Goal: Information Seeking & Learning: Compare options

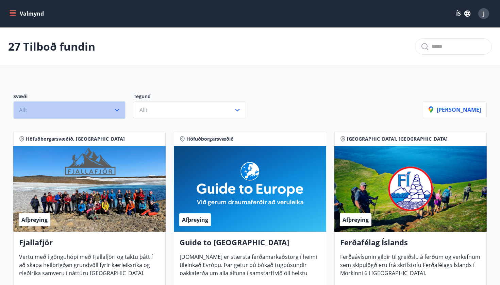
click at [119, 110] on icon "button" at bounding box center [117, 110] width 8 height 8
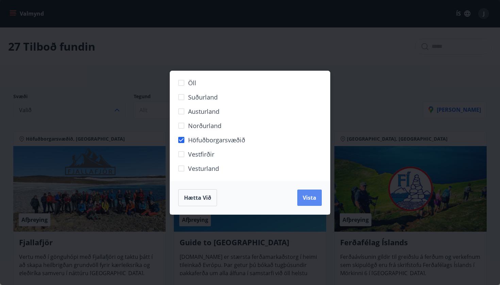
click at [308, 196] on span "Vista" at bounding box center [310, 197] width 14 height 7
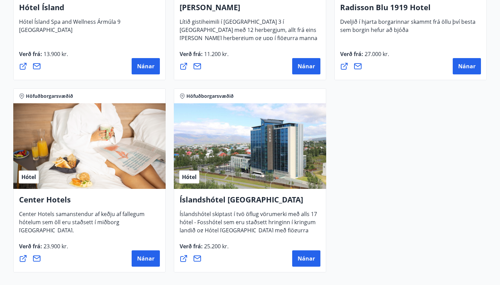
scroll to position [641, 0]
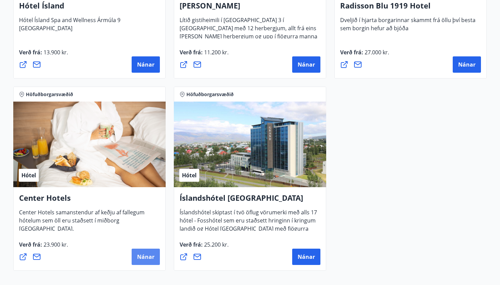
click at [145, 257] on span "Nánar" at bounding box center [145, 256] width 17 height 7
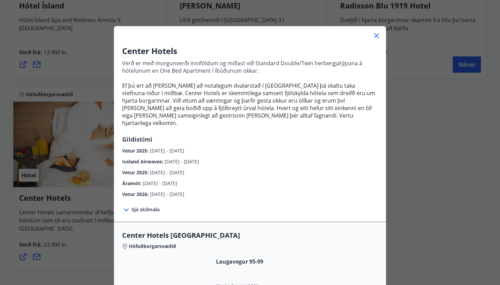
scroll to position [17, 0]
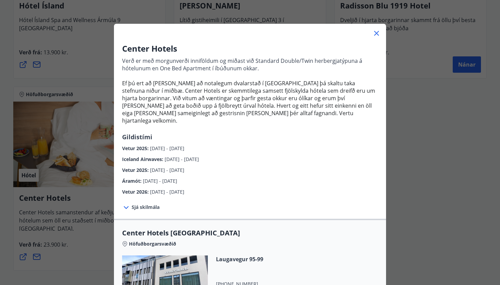
click at [147, 204] on span "Sjá skilmála" at bounding box center [146, 207] width 28 height 7
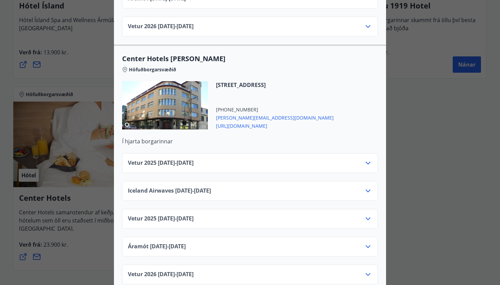
scroll to position [0, 0]
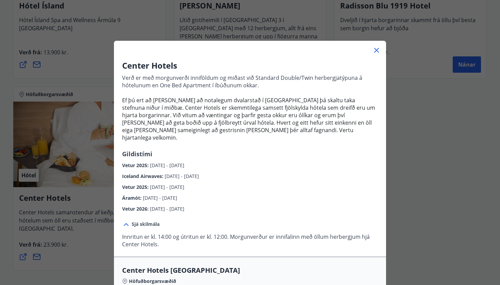
click at [423, 120] on div "Center Hotels Verð er með morgunverði inniföldum og miðast við Standard Double/…" at bounding box center [250, 142] width 500 height 285
click at [378, 50] on icon at bounding box center [377, 50] width 8 height 8
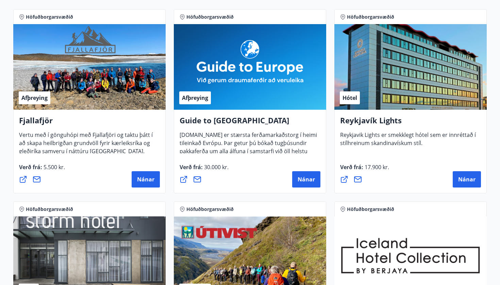
scroll to position [142, 0]
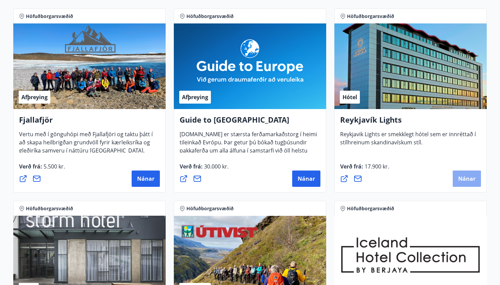
click at [463, 181] on span "Nánar" at bounding box center [466, 178] width 17 height 7
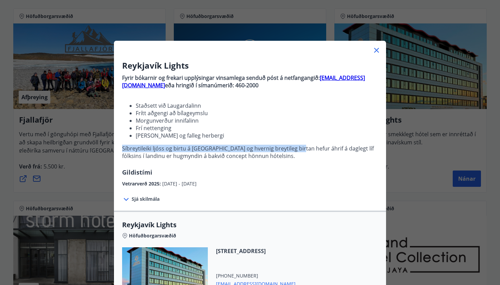
drag, startPoint x: 293, startPoint y: 149, endPoint x: 292, endPoint y: 144, distance: 4.8
click at [293, 144] on p "Fyrir bókarnir og [PERSON_NAME] upplýsingar vinsamlega senduð póst á netfangang…" at bounding box center [250, 119] width 256 height 97
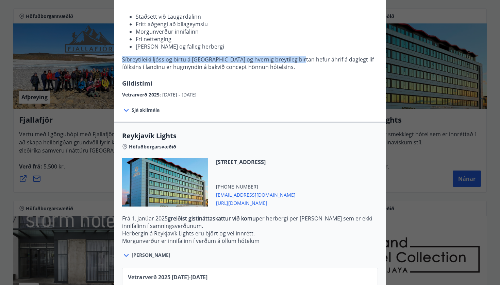
scroll to position [90, 0]
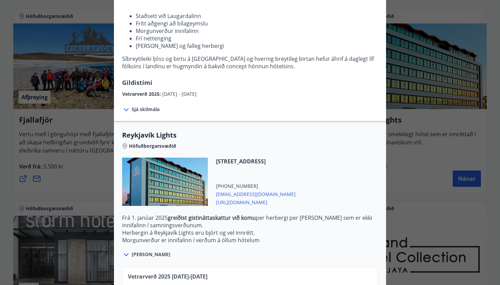
click at [143, 107] on span "Sjá skilmála" at bounding box center [146, 109] width 28 height 7
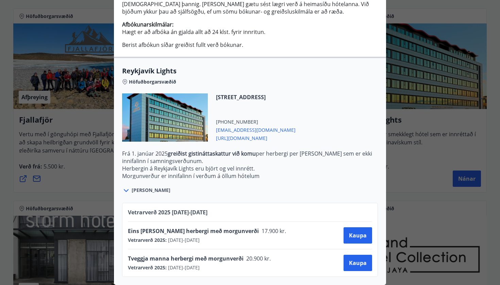
scroll to position [0, 0]
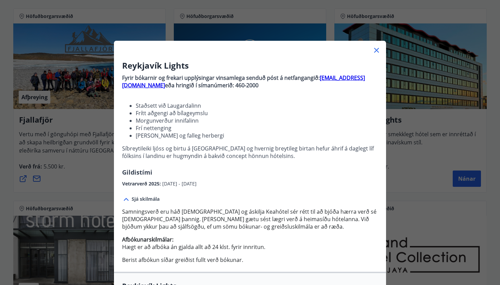
click at [411, 170] on div "Reykjavík Lights Fyrir bókarnir og frekari upplýsingar vinsamlega senduð póst á…" at bounding box center [250, 142] width 500 height 285
click at [376, 50] on icon at bounding box center [377, 50] width 8 height 8
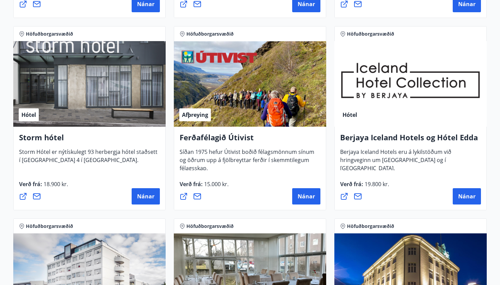
scroll to position [322, 0]
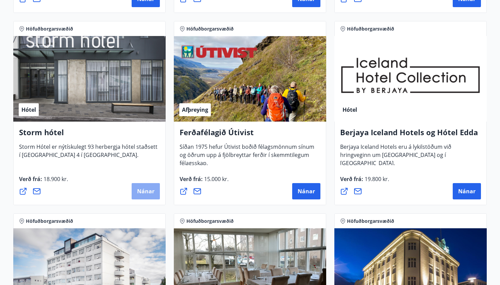
click at [146, 188] on span "Nánar" at bounding box center [145, 191] width 17 height 7
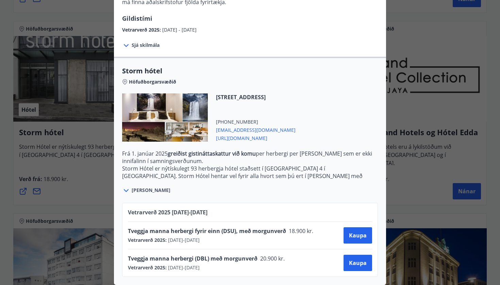
scroll to position [0, 0]
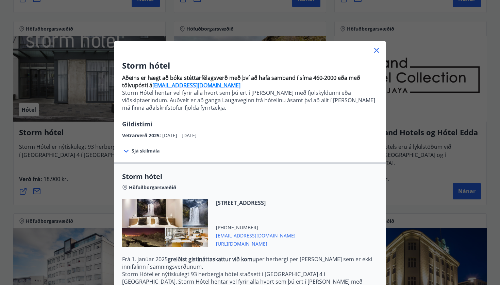
click at [419, 185] on div "Storm hótel Aðeins er hægt að bóka stéttarfélagsverð með því að hafa samband í …" at bounding box center [250, 142] width 500 height 285
click at [377, 50] on icon at bounding box center [376, 50] width 1 height 1
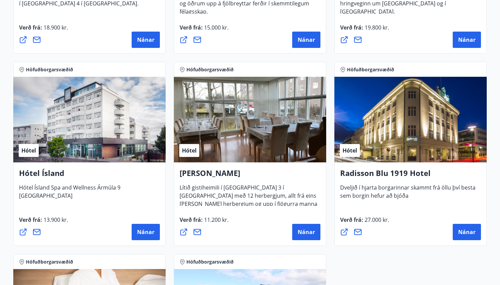
scroll to position [474, 0]
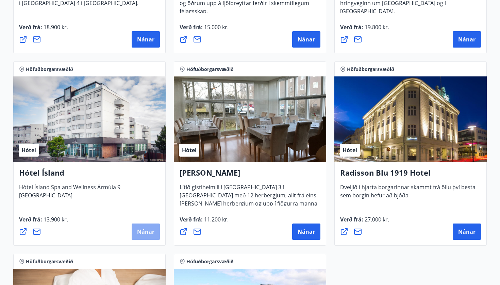
click at [144, 231] on span "Nánar" at bounding box center [145, 231] width 17 height 7
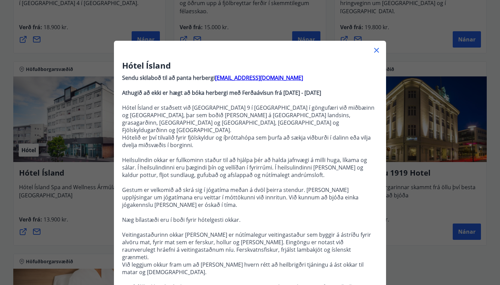
click at [229, 166] on p "Heilsulindin okkar er fullkominn staður til að hjálpa þér að halda jafnvægi á m…" at bounding box center [250, 167] width 256 height 22
click at [376, 50] on icon at bounding box center [376, 50] width 5 height 5
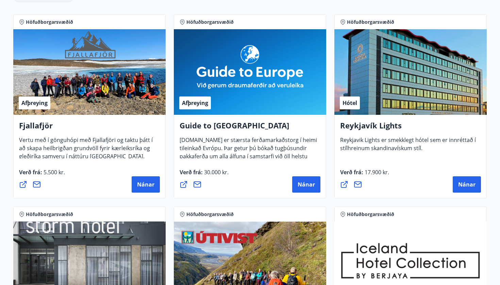
scroll to position [143, 0]
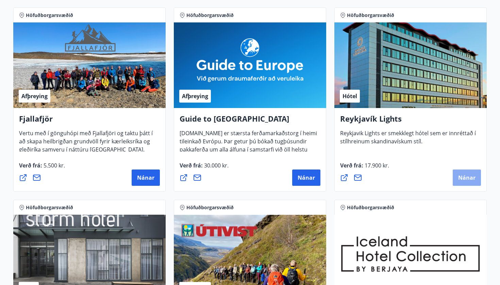
click at [470, 178] on span "Nánar" at bounding box center [466, 177] width 17 height 7
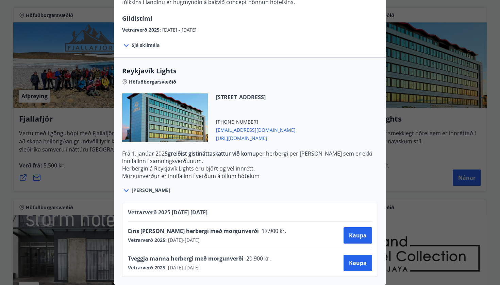
scroll to position [154, 0]
click at [433, 161] on div "Reykjavík Lights Fyrir bókarnir og frekari upplýsingar vinsamlega senduð póst á…" at bounding box center [250, 142] width 500 height 285
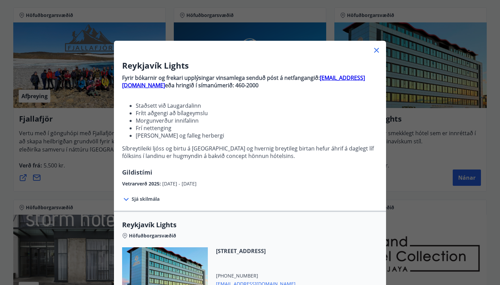
click at [377, 49] on icon at bounding box center [377, 50] width 8 height 8
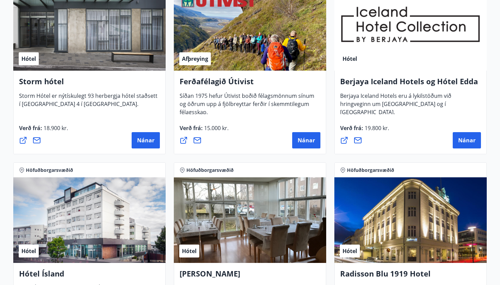
scroll to position [376, 0]
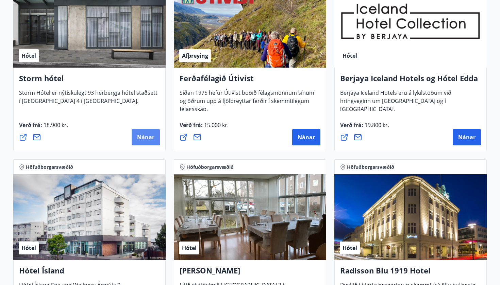
click at [145, 138] on span "Nánar" at bounding box center [145, 137] width 17 height 7
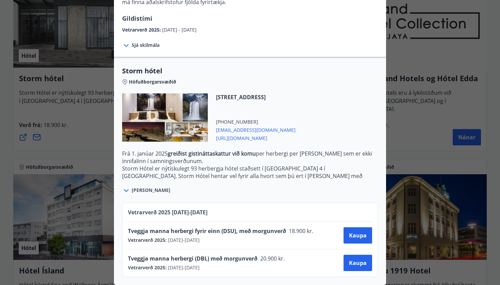
scroll to position [106, 0]
click at [187, 261] on span "Tveggja manna herbergi (DBL) með morgunverð" at bounding box center [193, 258] width 130 height 7
click at [229, 257] on span "Tveggja manna herbergi (DBL) með morgunverð" at bounding box center [193, 258] width 130 height 7
click at [234, 231] on span "Tveggja manna herbergi fyrir einn (DSU), með morgunverð" at bounding box center [207, 231] width 158 height 7
click at [238, 259] on span "Tveggja manna herbergi (DBL) með morgunverð" at bounding box center [193, 258] width 130 height 7
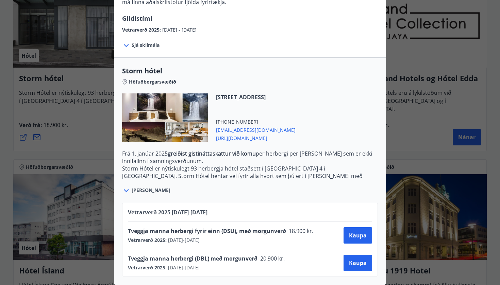
click at [296, 140] on span "[URL][DOMAIN_NAME]" at bounding box center [256, 138] width 80 height 8
click at [417, 129] on div "Storm hótel Aðeins er hægt að bóka stéttarfélagsverð með því að hafa samband í …" at bounding box center [250, 36] width 500 height 285
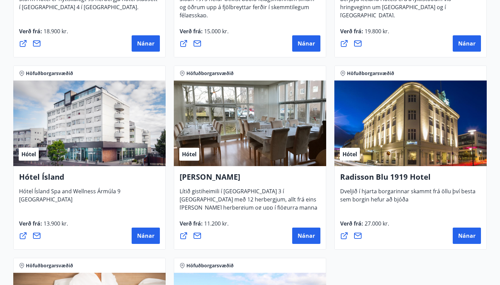
scroll to position [470, 0]
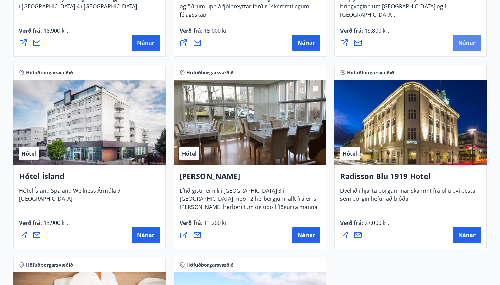
click at [472, 43] on span "Nánar" at bounding box center [466, 42] width 17 height 7
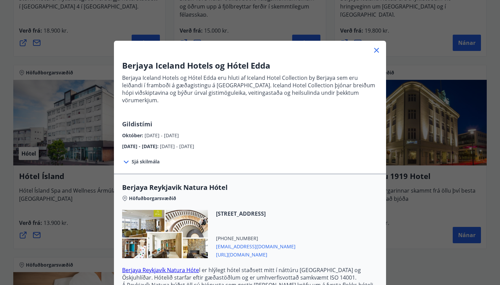
scroll to position [0, 0]
click at [378, 51] on icon at bounding box center [376, 50] width 5 height 5
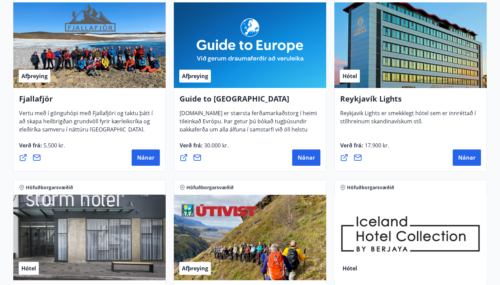
scroll to position [160, 0]
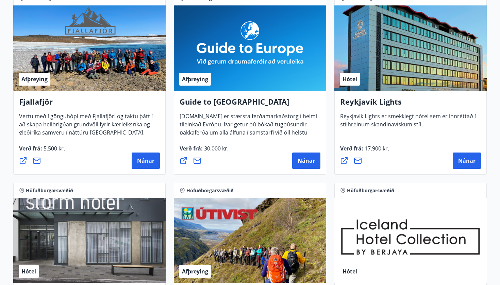
click at [393, 72] on div "Hótel" at bounding box center [410, 48] width 152 height 86
click at [456, 155] on button "Nánar" at bounding box center [467, 161] width 28 height 16
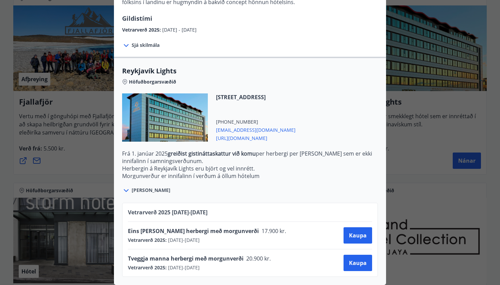
scroll to position [154, 0]
click at [265, 139] on span "[URL][DOMAIN_NAME]" at bounding box center [256, 138] width 80 height 8
